Goal: Task Accomplishment & Management: Complete application form

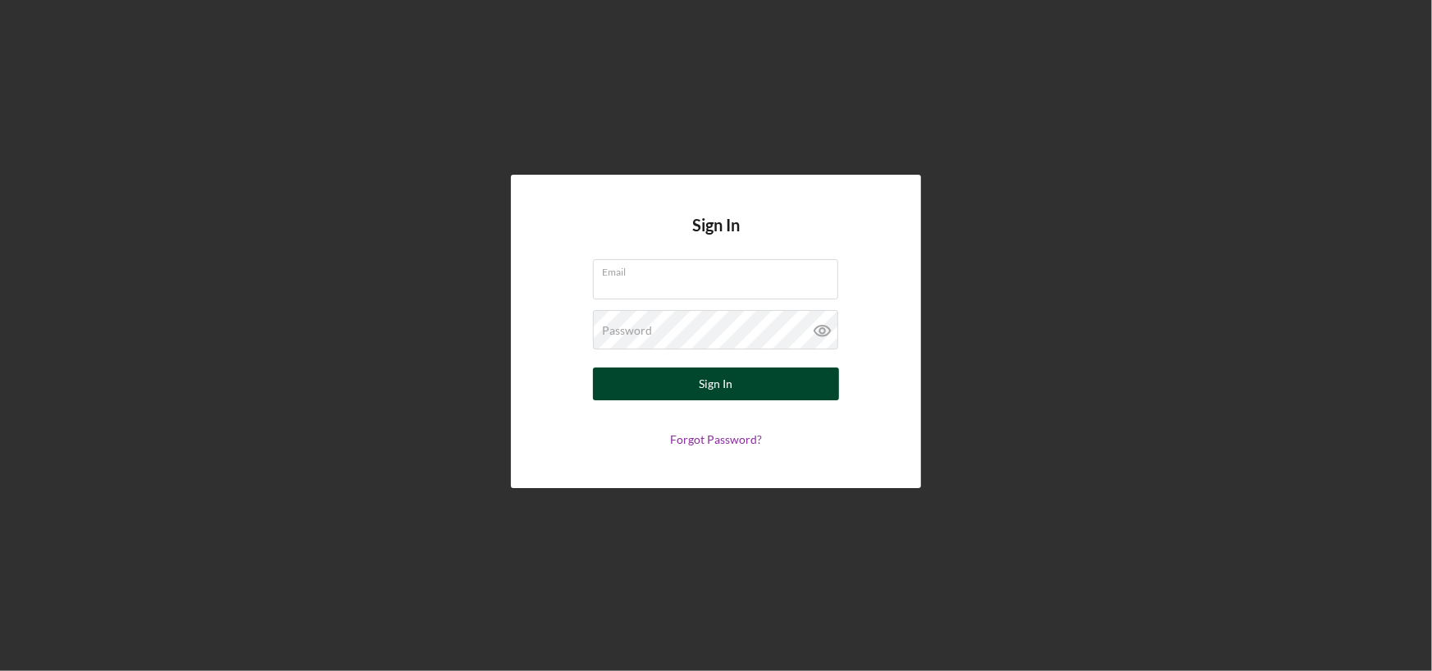
type input "[PERSON_NAME][EMAIL_ADDRESS][DOMAIN_NAME]"
click at [735, 387] on button "Sign In" at bounding box center [716, 383] width 246 height 33
